Goal: Task Accomplishment & Management: Manage account settings

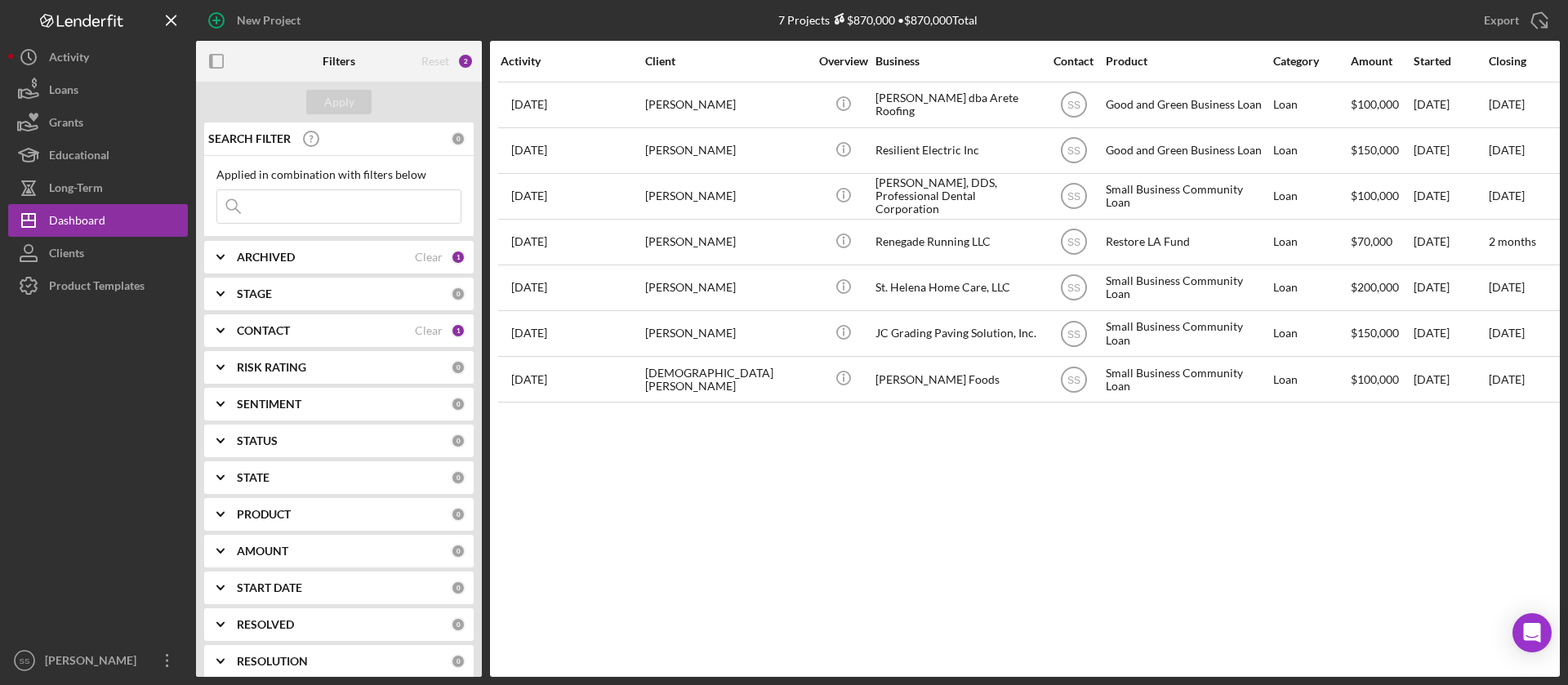
click at [58, 490] on div at bounding box center [98, 473] width 180 height 342
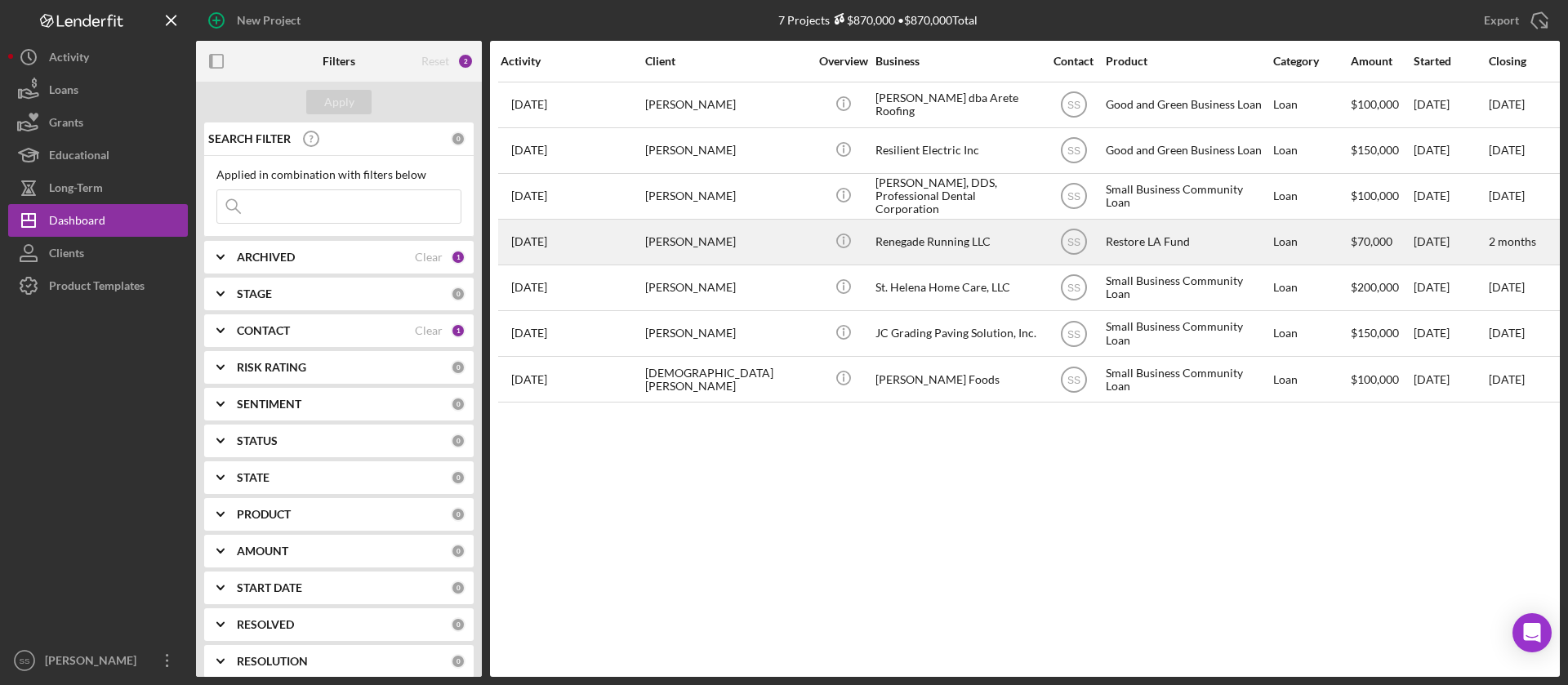
click at [714, 240] on div "[PERSON_NAME]" at bounding box center [727, 241] width 163 height 44
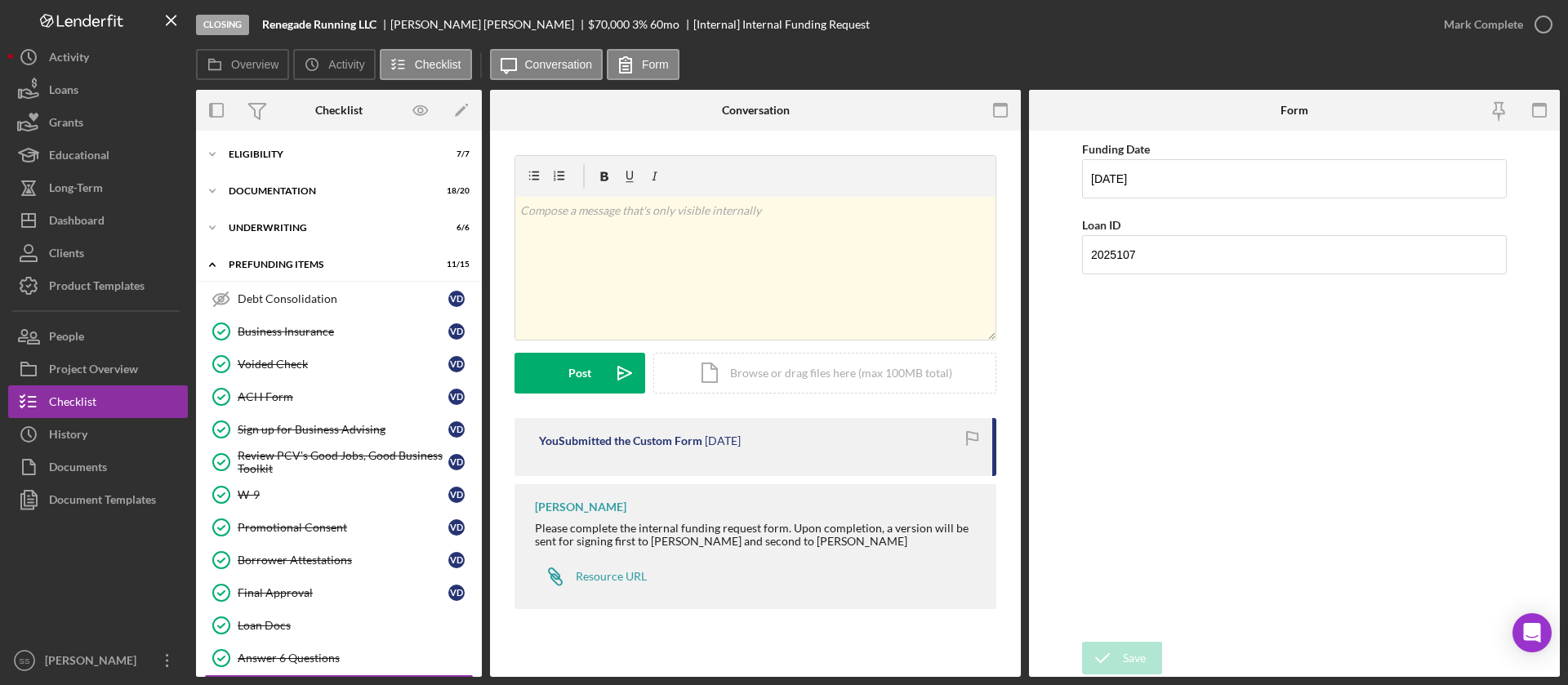
scroll to position [111, 0]
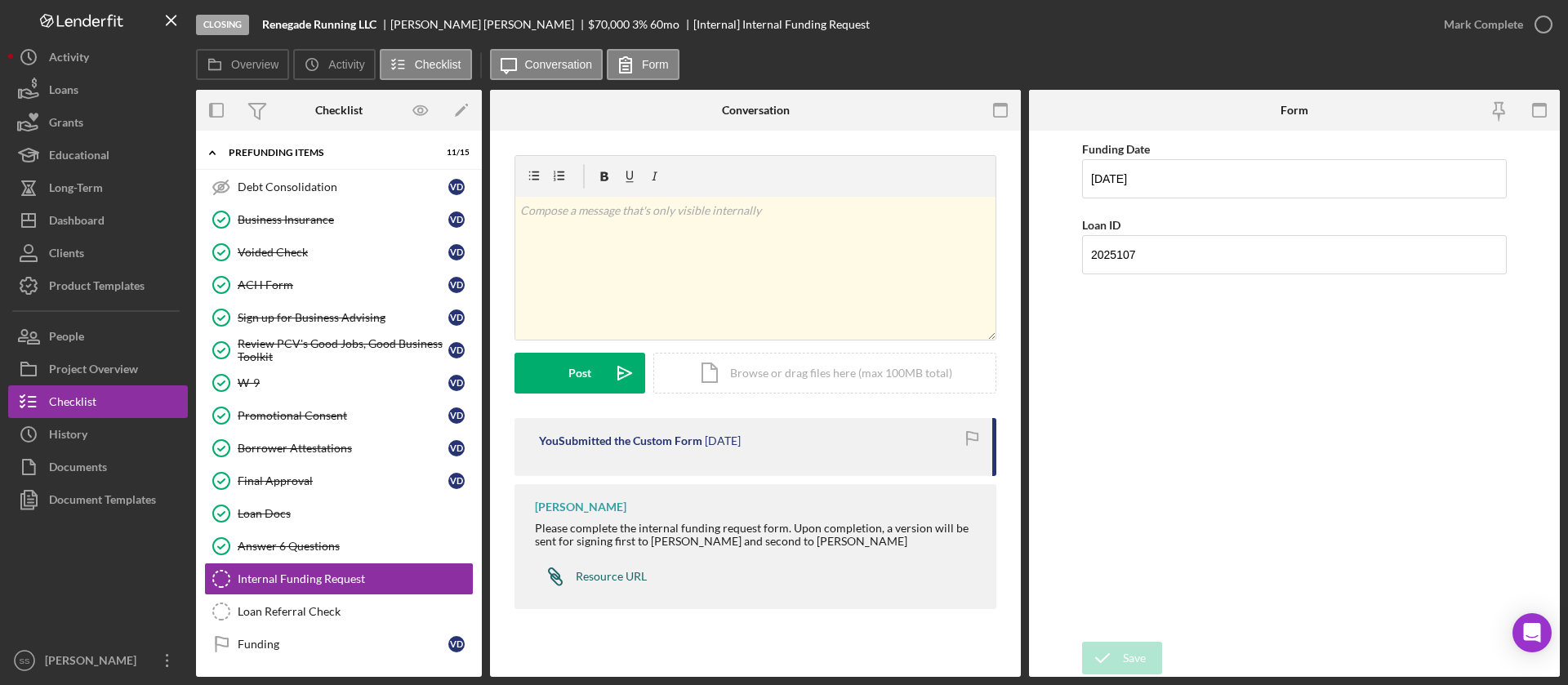
click at [595, 577] on div "Resource URL" at bounding box center [612, 575] width 71 height 13
click at [314, 276] on link "ACH Form ACH Form V D" at bounding box center [339, 284] width 269 height 33
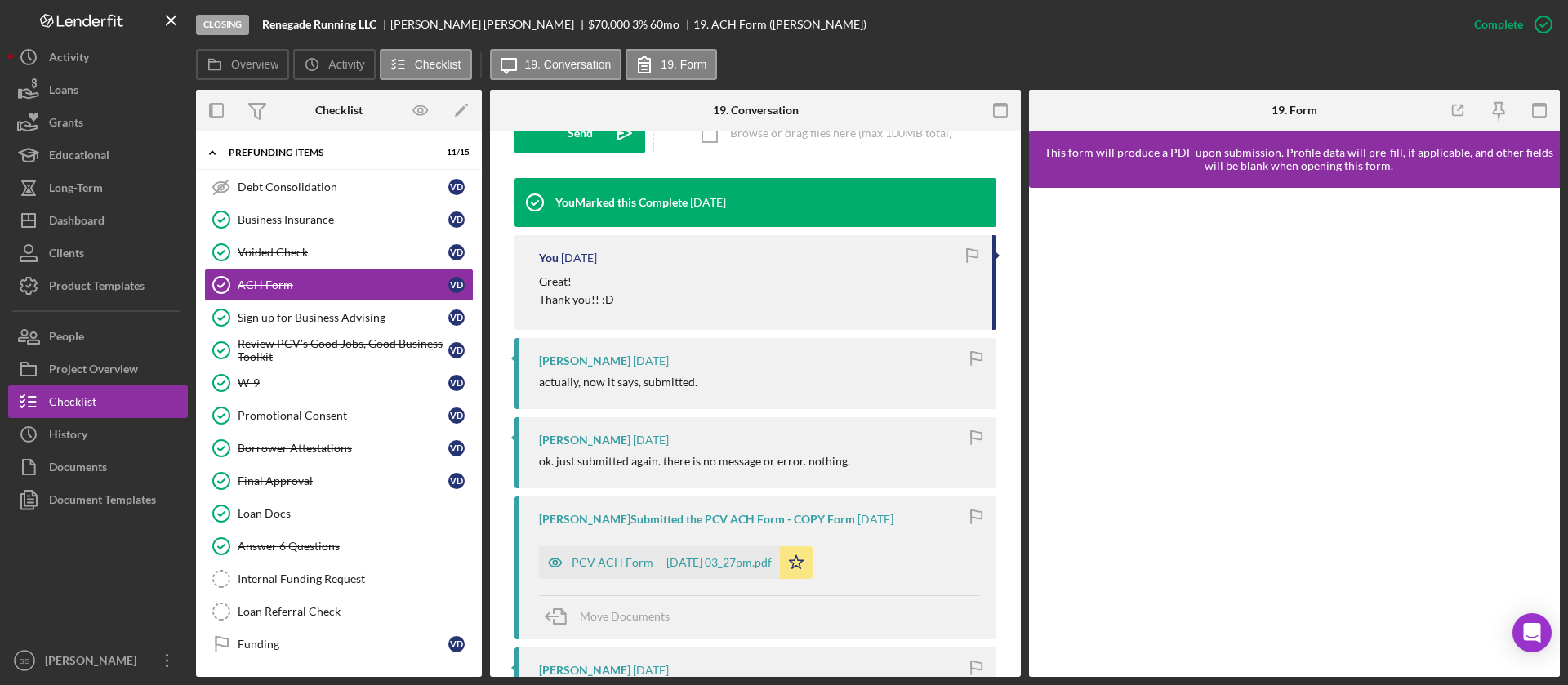
scroll to position [518, 0]
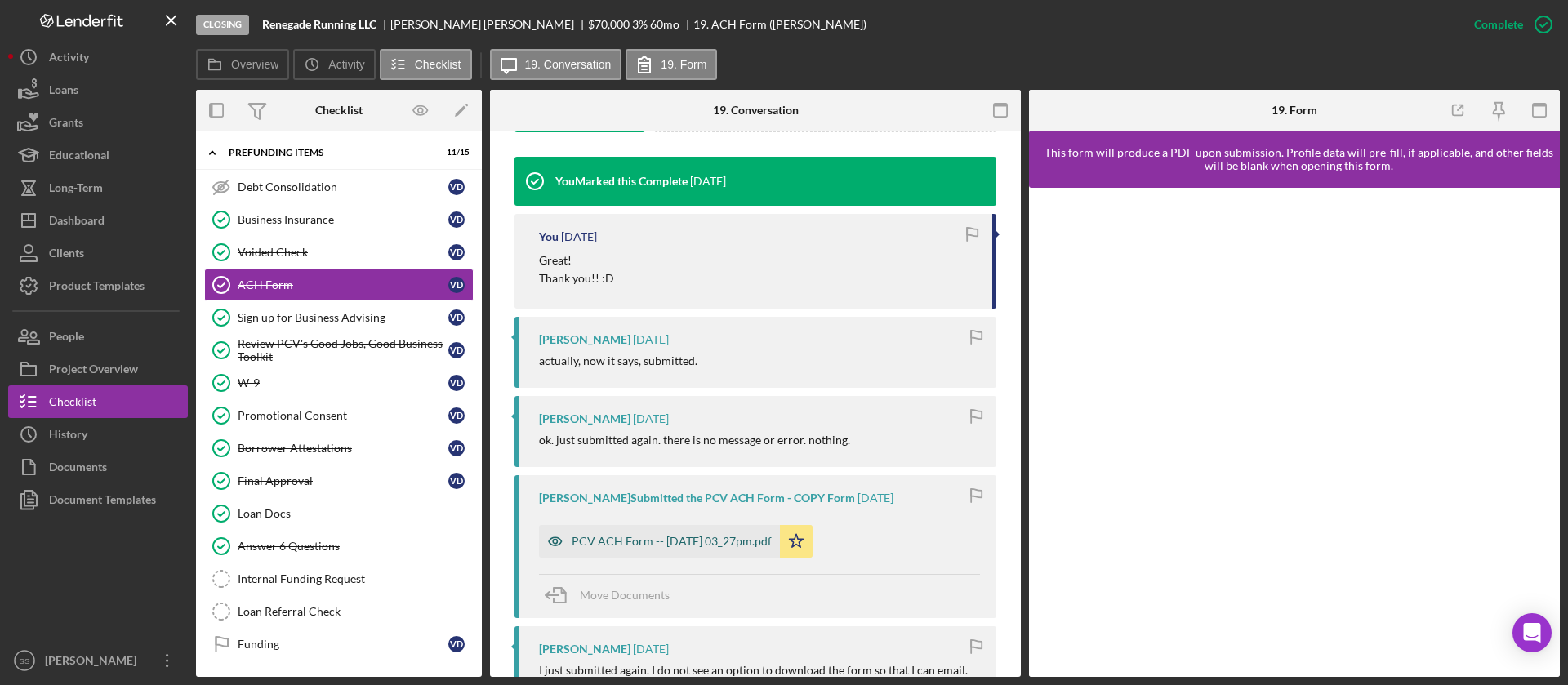
click at [684, 541] on div "PCV ACH Form -- [DATE] 03_27pm.pdf" at bounding box center [671, 541] width 200 height 13
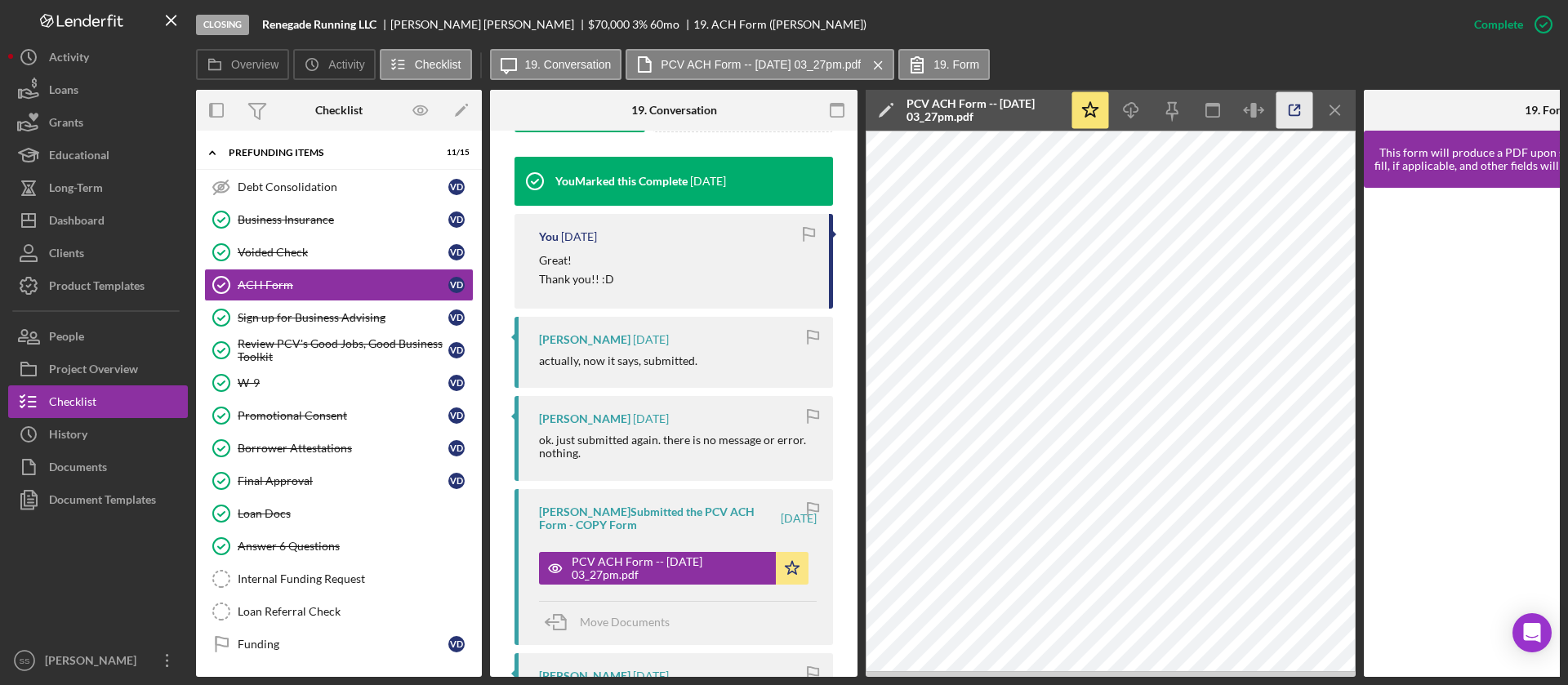
click at [1297, 101] on icon "button" at bounding box center [1294, 110] width 37 height 37
click at [278, 517] on div "Loan Docs" at bounding box center [356, 513] width 235 height 13
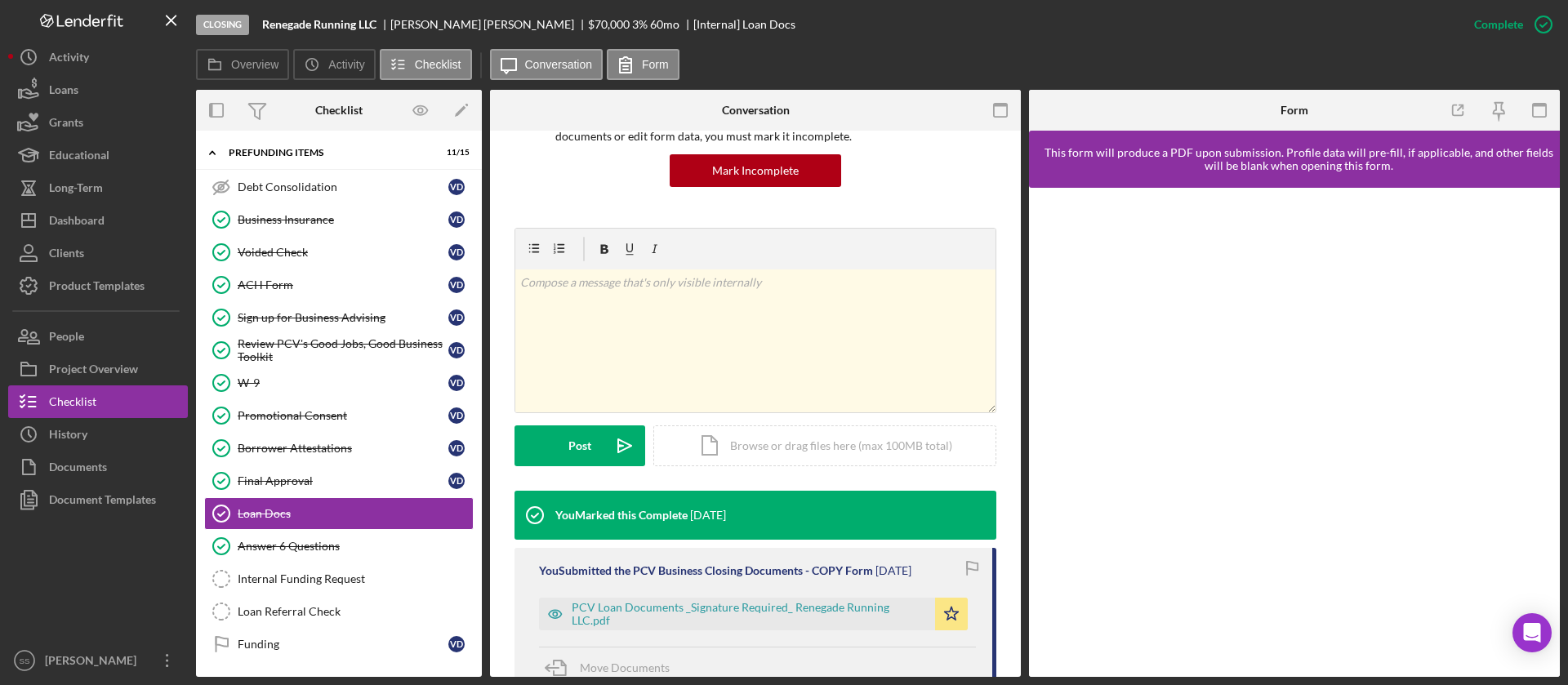
scroll to position [199, 0]
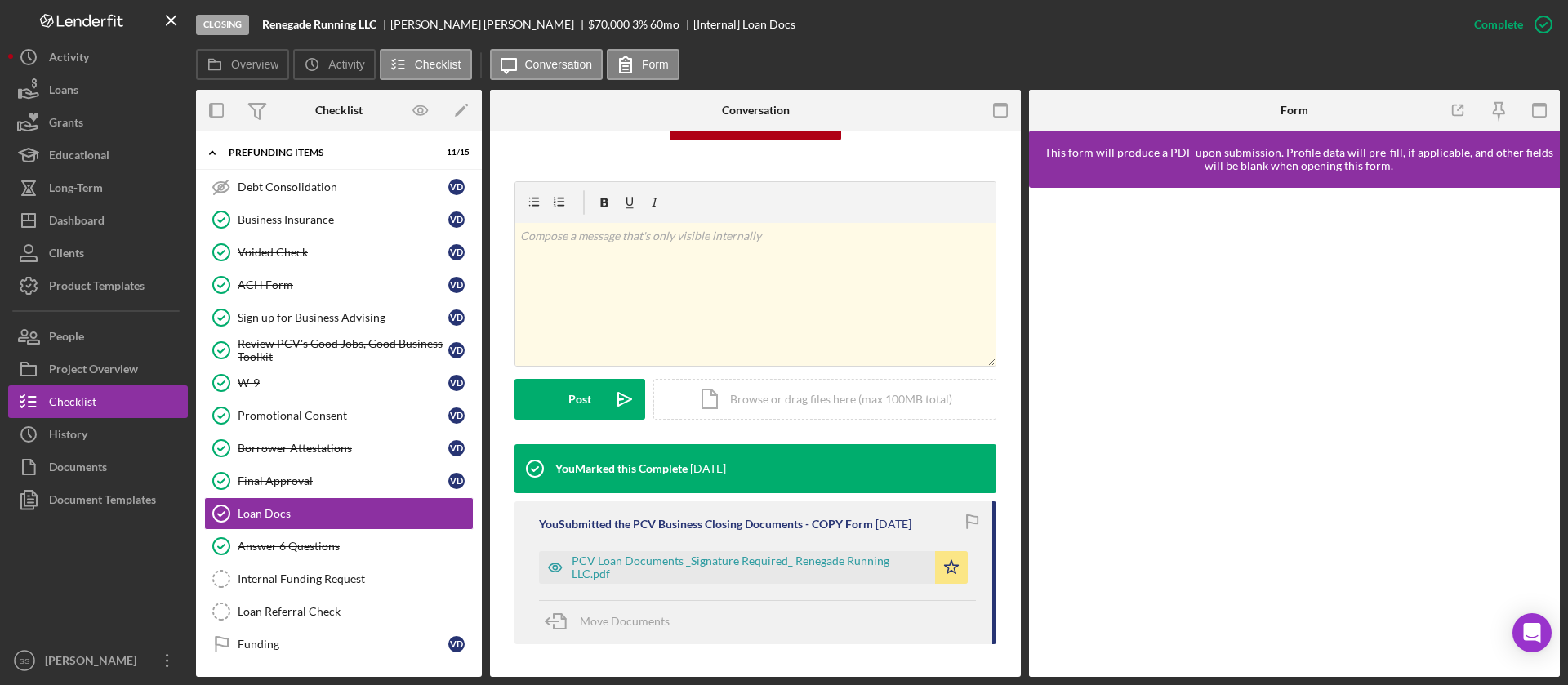
click at [804, 548] on div "PCV Loan Documents _Signature Required_ Renegade Running LLC.pdf Icon/Star" at bounding box center [758, 563] width 437 height 41
click at [798, 563] on div "PCV Loan Documents _Signature Required_ Renegade Running LLC.pdf" at bounding box center [749, 567] width 355 height 26
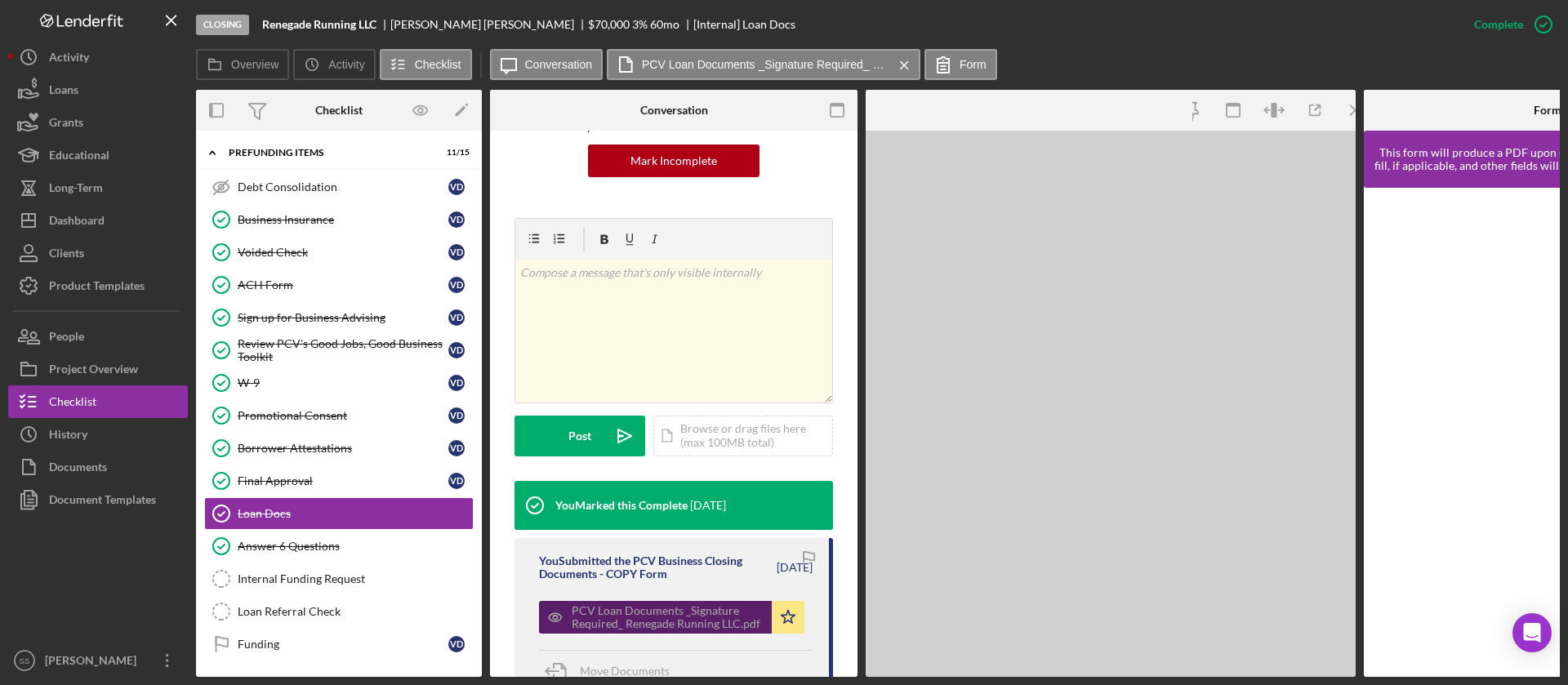
scroll to position [216, 0]
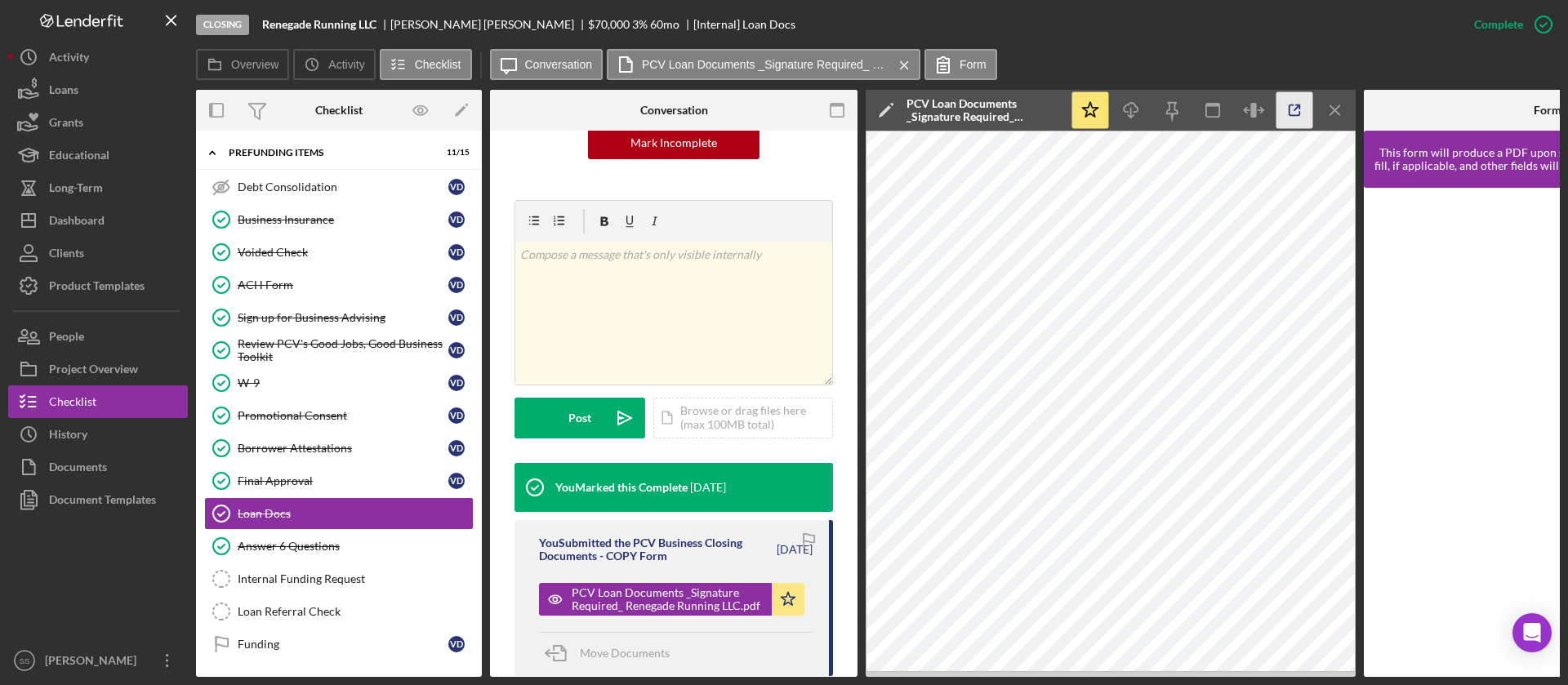
click at [1299, 116] on icon "button" at bounding box center [1294, 110] width 37 height 37
